Goal: Find contact information: Find contact information

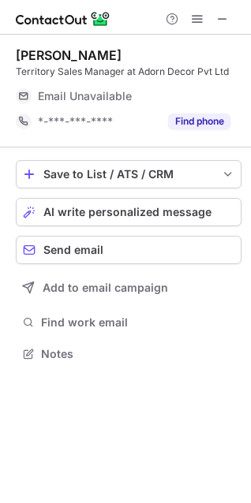
scroll to position [343, 251]
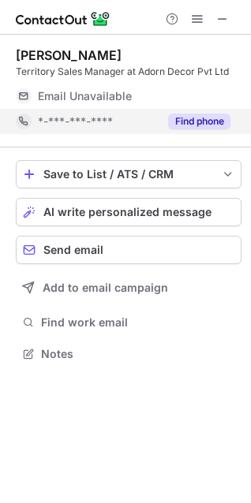
click at [206, 131] on div "Find phone" at bounding box center [195, 121] width 72 height 25
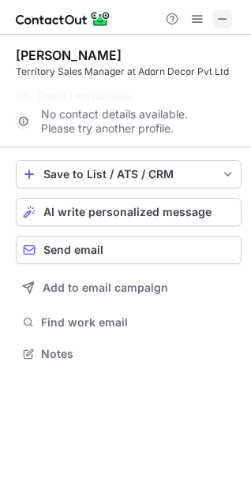
click at [229, 21] on button at bounding box center [222, 18] width 19 height 19
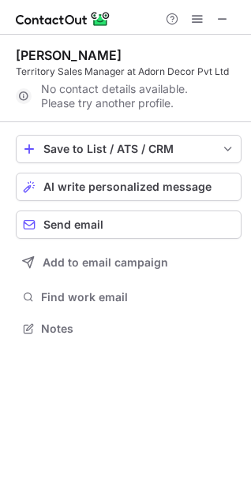
scroll to position [318, 251]
click at [228, 18] on span at bounding box center [222, 19] width 13 height 13
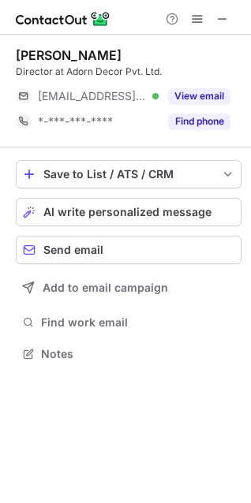
scroll to position [343, 251]
click at [197, 134] on div "Shuchi Chokhawala Director at Adorn Decor Pvt. Ltd. ***@ad-blinds.com Verified …" at bounding box center [129, 91] width 226 height 113
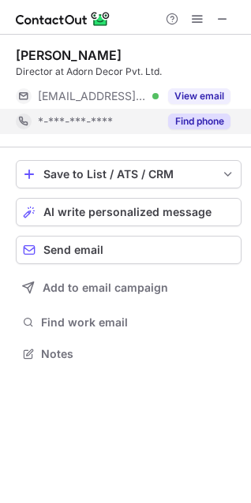
click at [194, 120] on button "Find phone" at bounding box center [199, 122] width 62 height 16
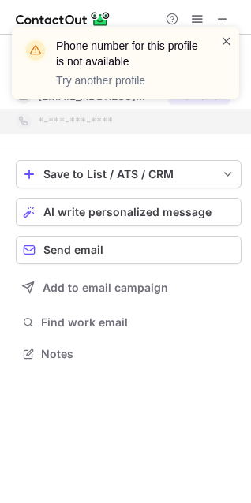
click at [227, 40] on span at bounding box center [226, 41] width 13 height 16
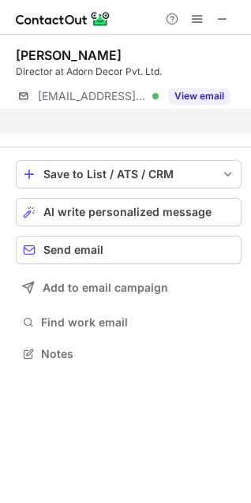
click at [214, 92] on div "Phone number for this profile is not available Try another profile" at bounding box center [119, 63] width 202 height 60
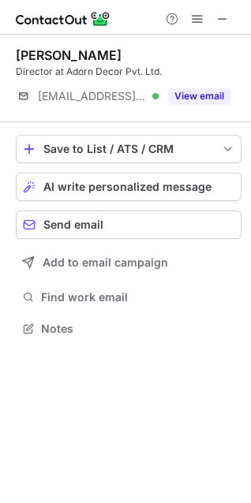
click at [214, 92] on button "View email" at bounding box center [199, 96] width 62 height 16
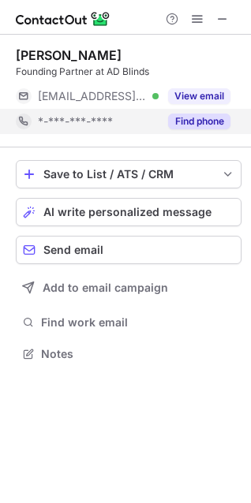
scroll to position [343, 251]
click at [200, 122] on button "Find phone" at bounding box center [199, 122] width 62 height 16
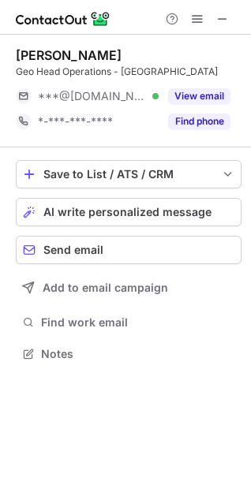
scroll to position [343, 251]
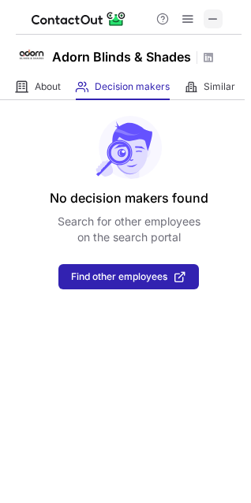
click at [211, 17] on span at bounding box center [213, 19] width 13 height 13
